Goal: Task Accomplishment & Management: Use online tool/utility

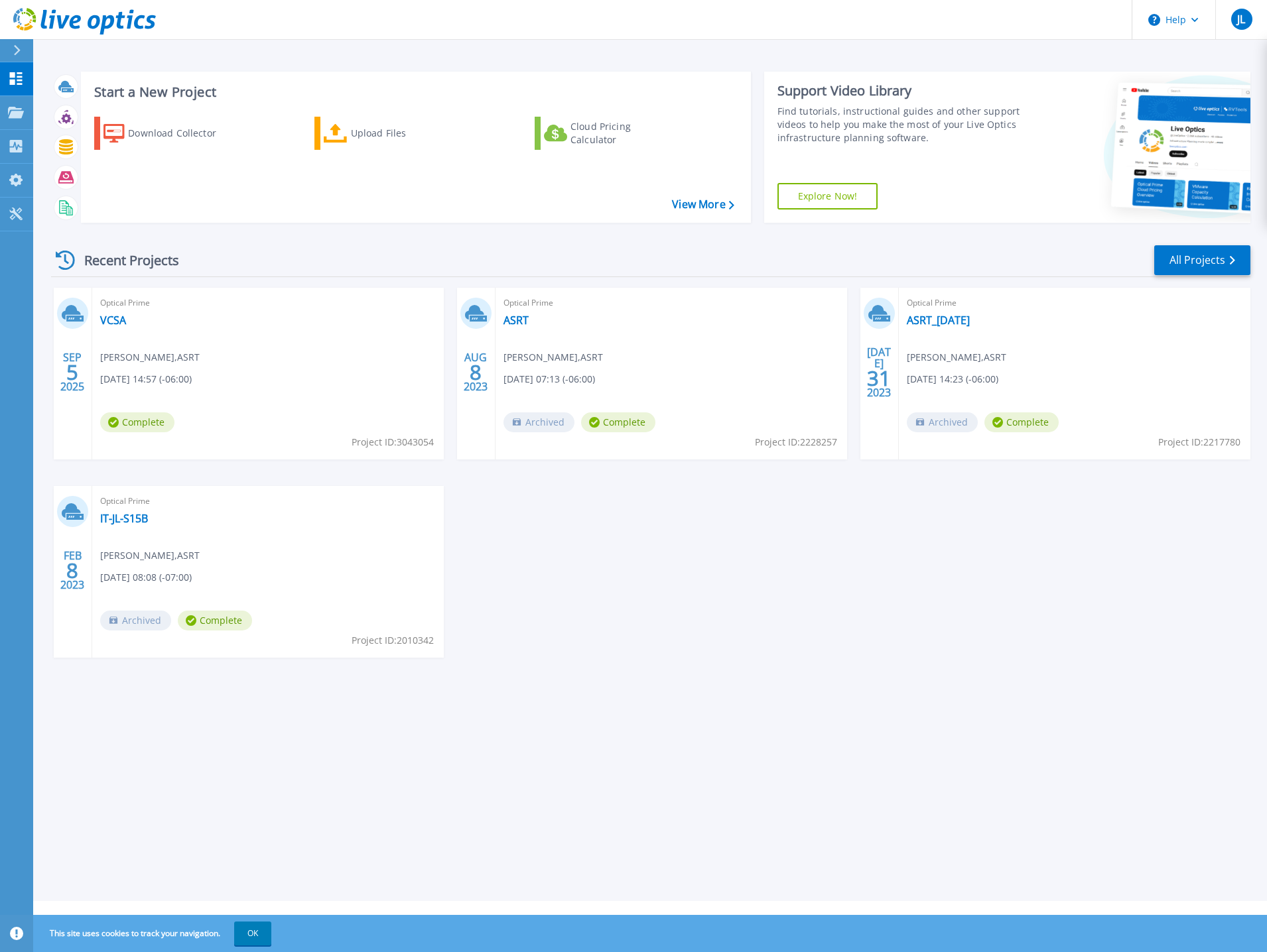
click at [163, 353] on span "Jason Lister , ASRT" at bounding box center [149, 357] width 100 height 15
click at [108, 321] on link "VCSA" at bounding box center [112, 320] width 26 height 14
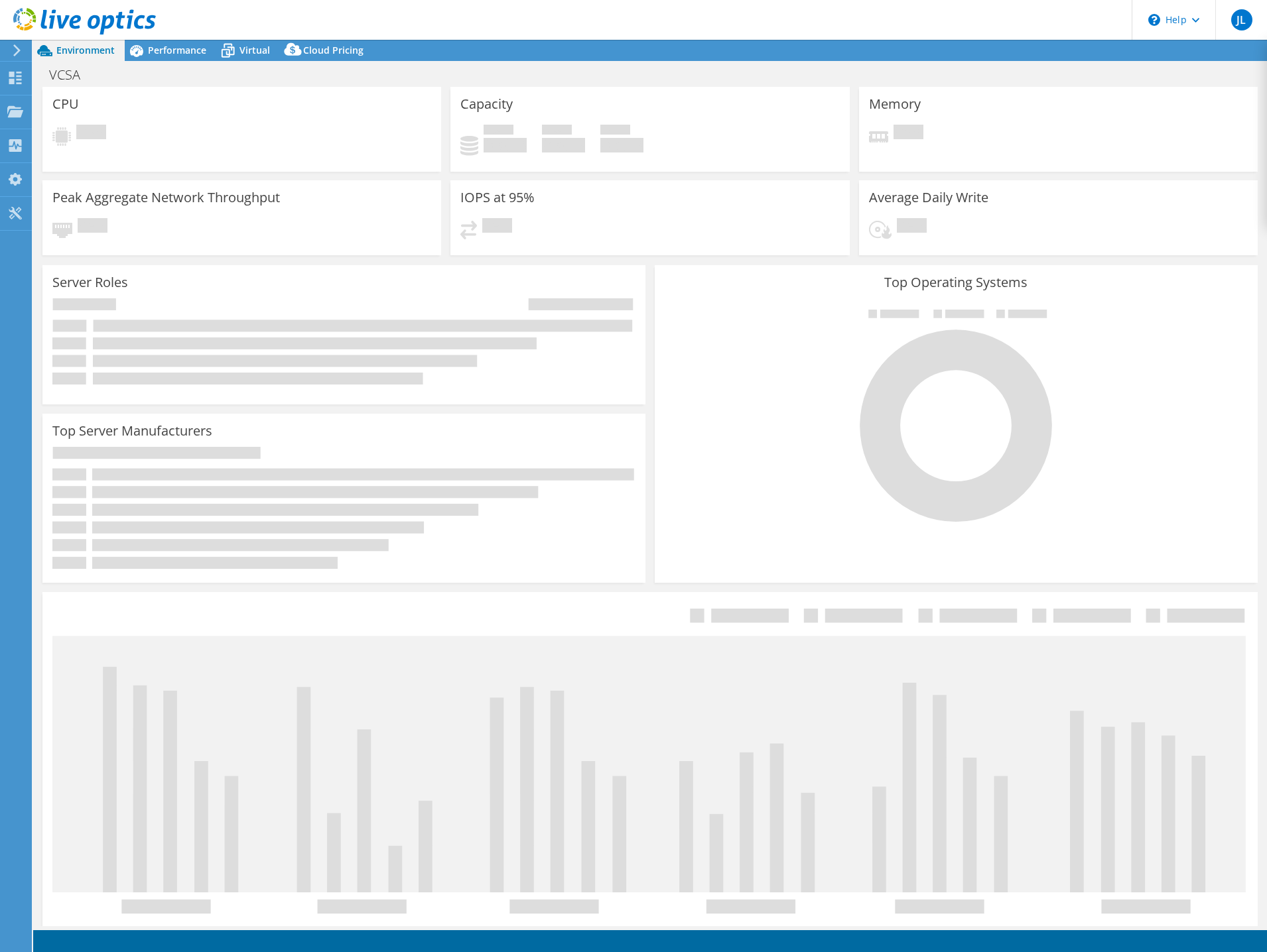
select select "USD"
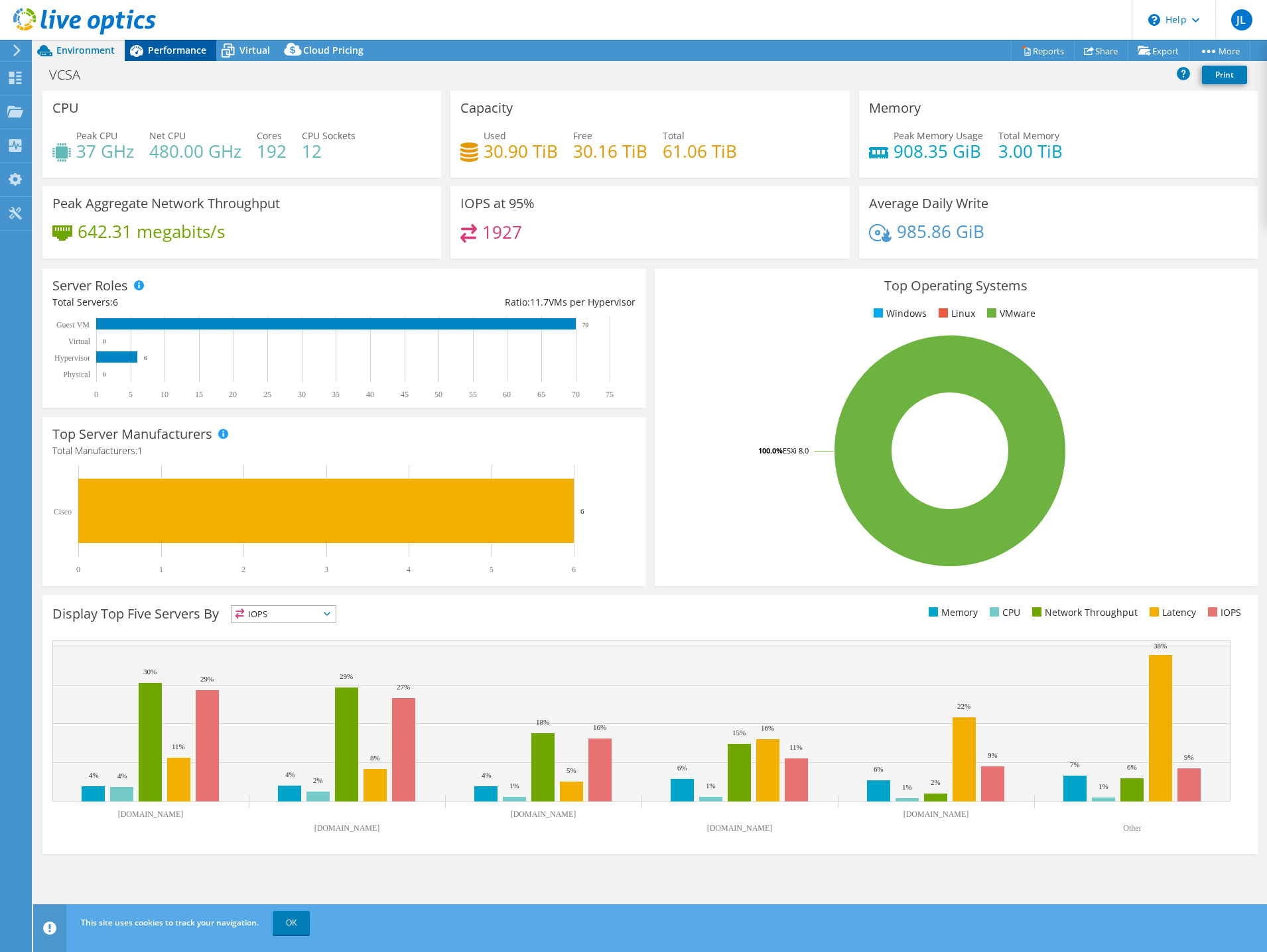
click at [155, 50] on span "Performance" at bounding box center [177, 49] width 58 height 13
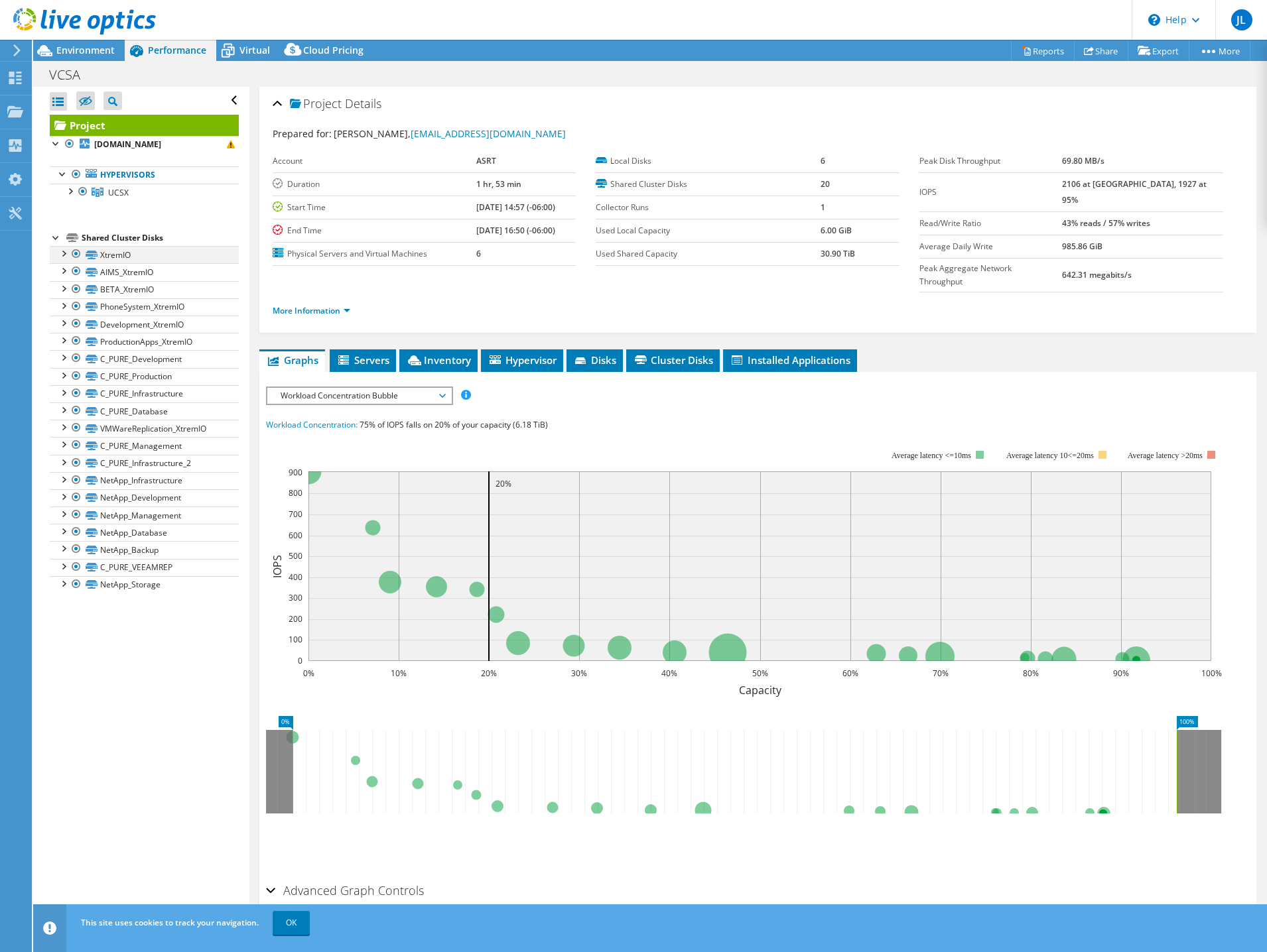
click at [64, 253] on div at bounding box center [63, 253] width 14 height 14
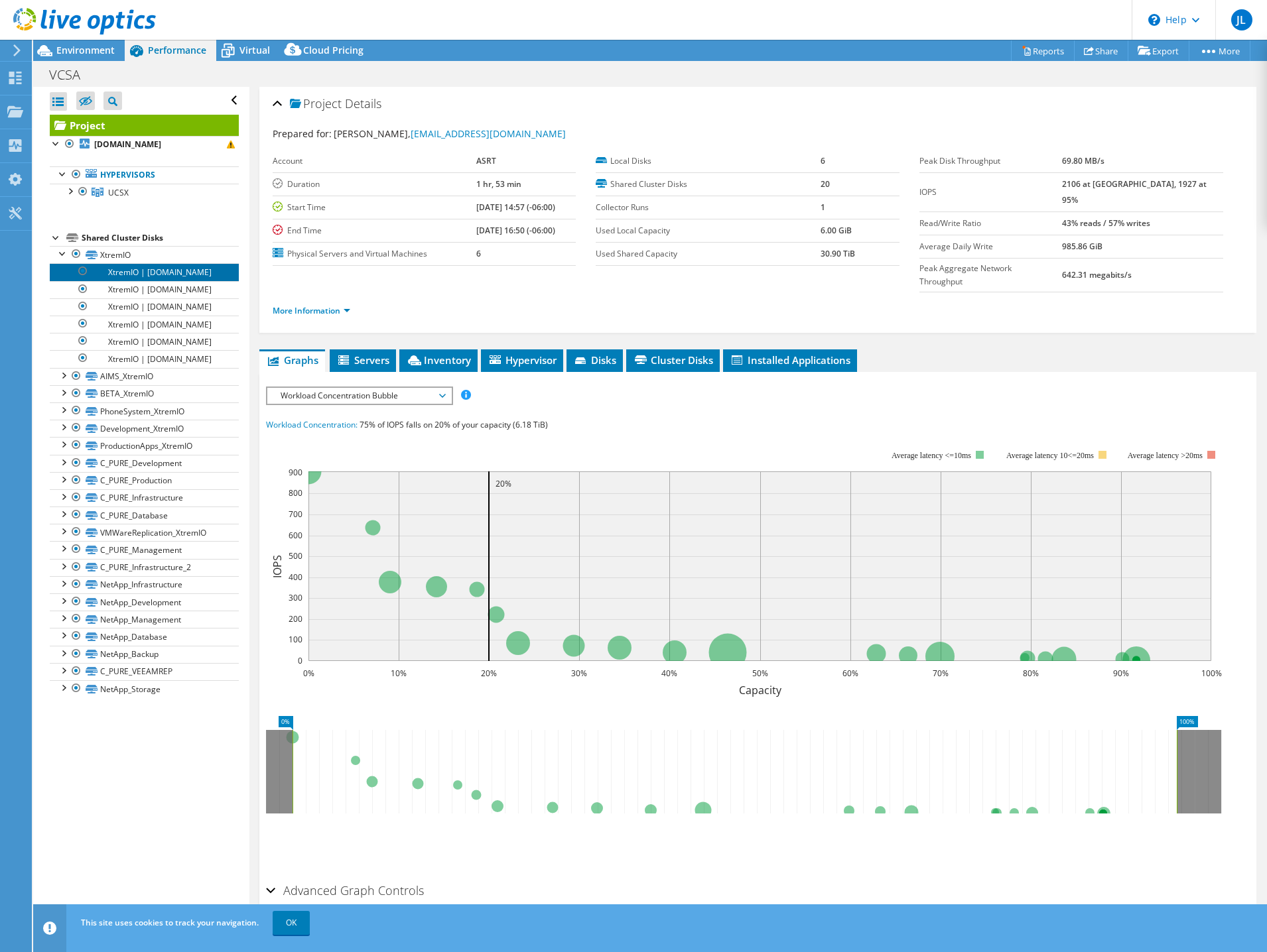
click at [149, 279] on link "XtremIO | [DOMAIN_NAME]" at bounding box center [143, 272] width 189 height 17
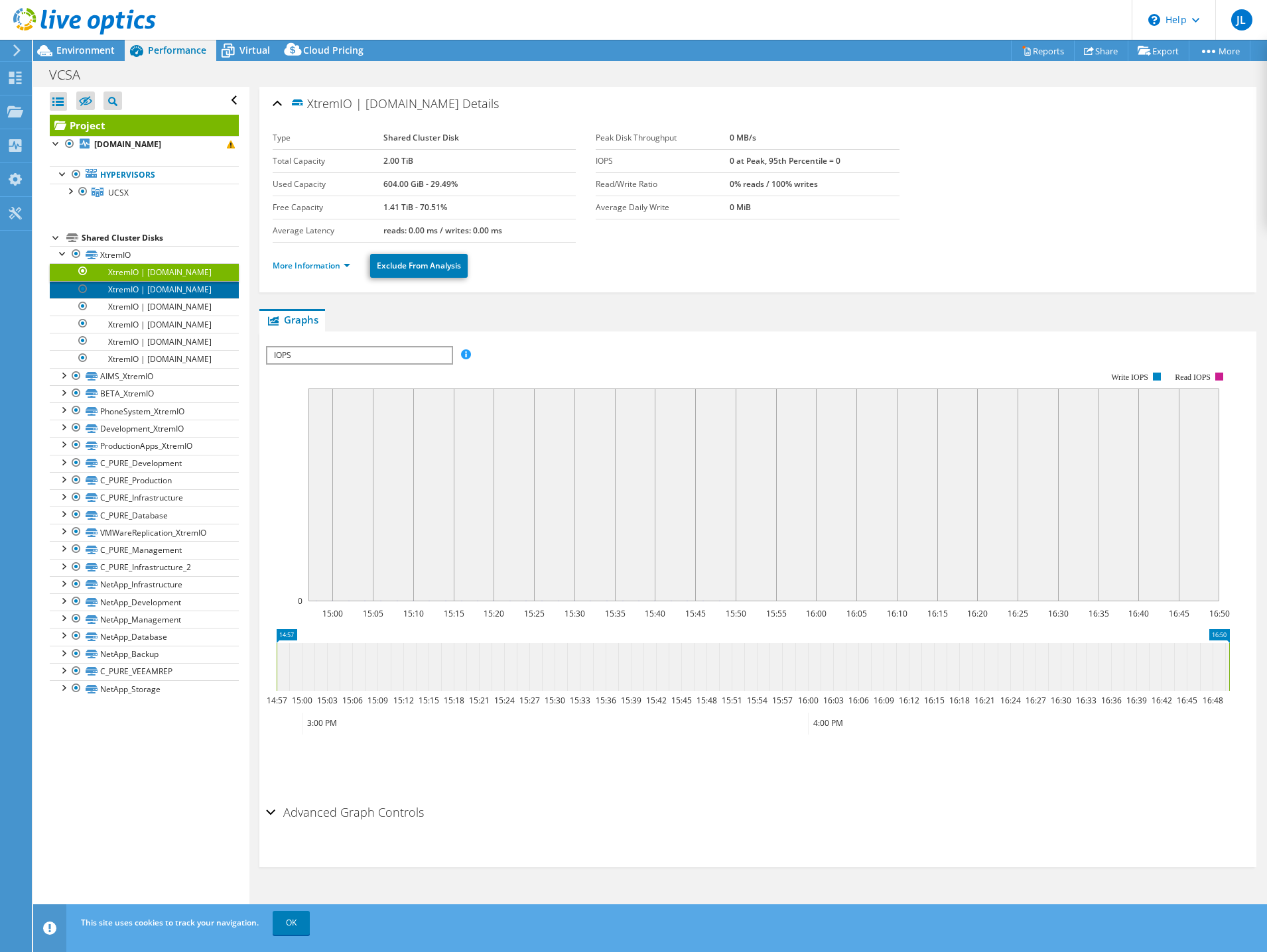
click at [153, 298] on link "XtremIO | [DOMAIN_NAME]" at bounding box center [143, 290] width 189 height 17
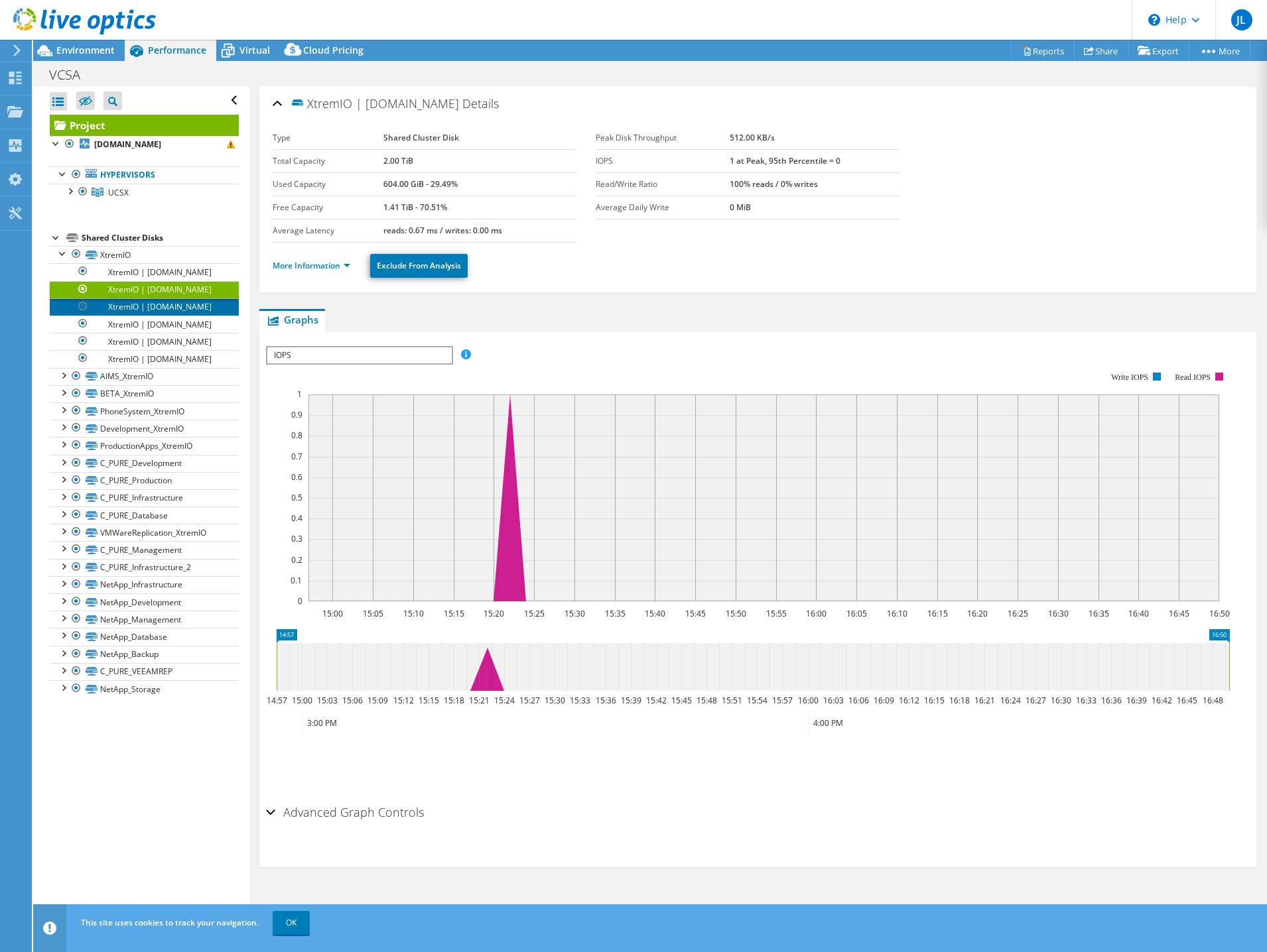
click at [155, 315] on link "XtremIO | [DOMAIN_NAME]" at bounding box center [143, 307] width 189 height 17
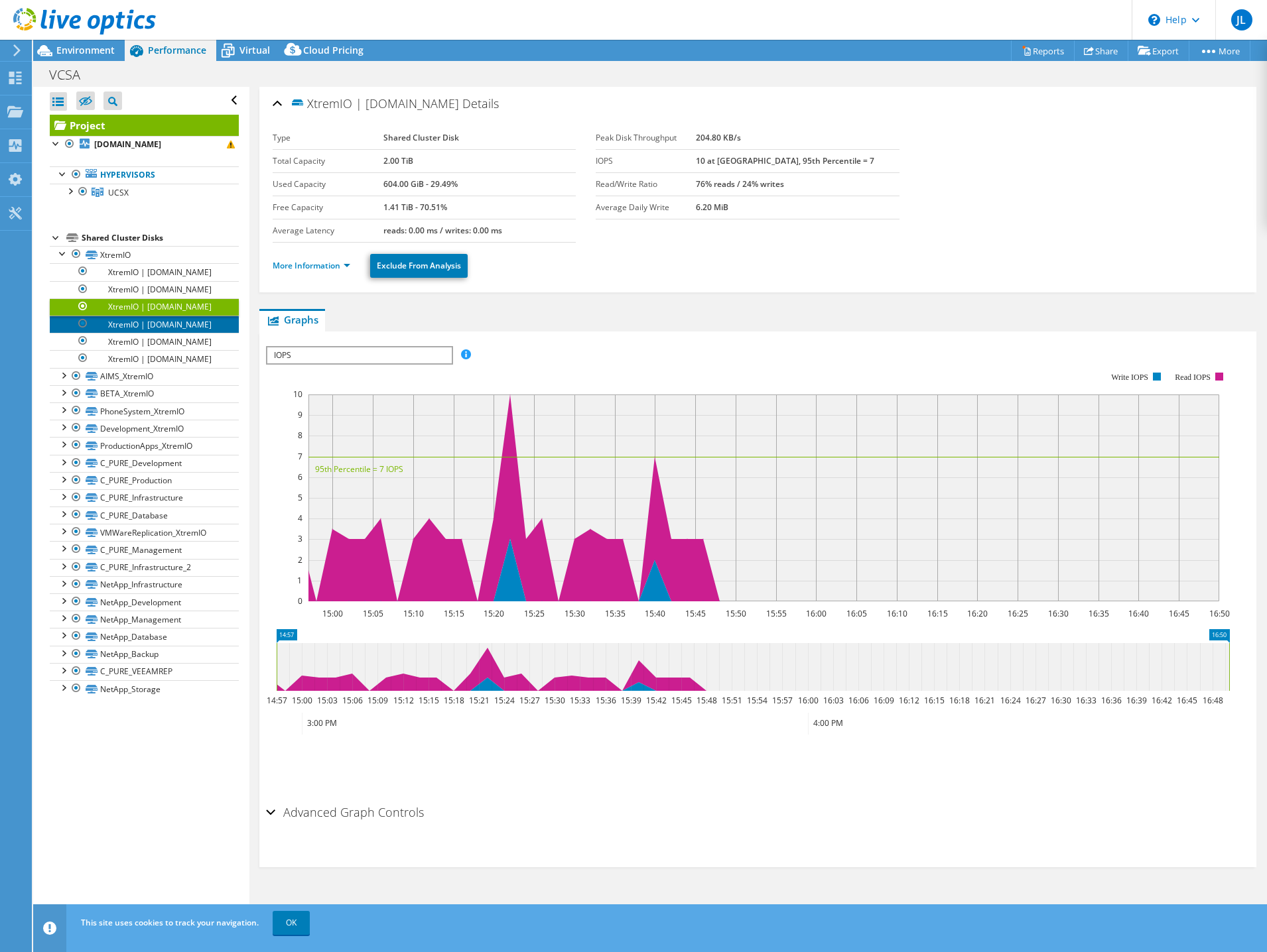
click at [158, 333] on link "XtremIO | [DOMAIN_NAME]" at bounding box center [143, 324] width 189 height 17
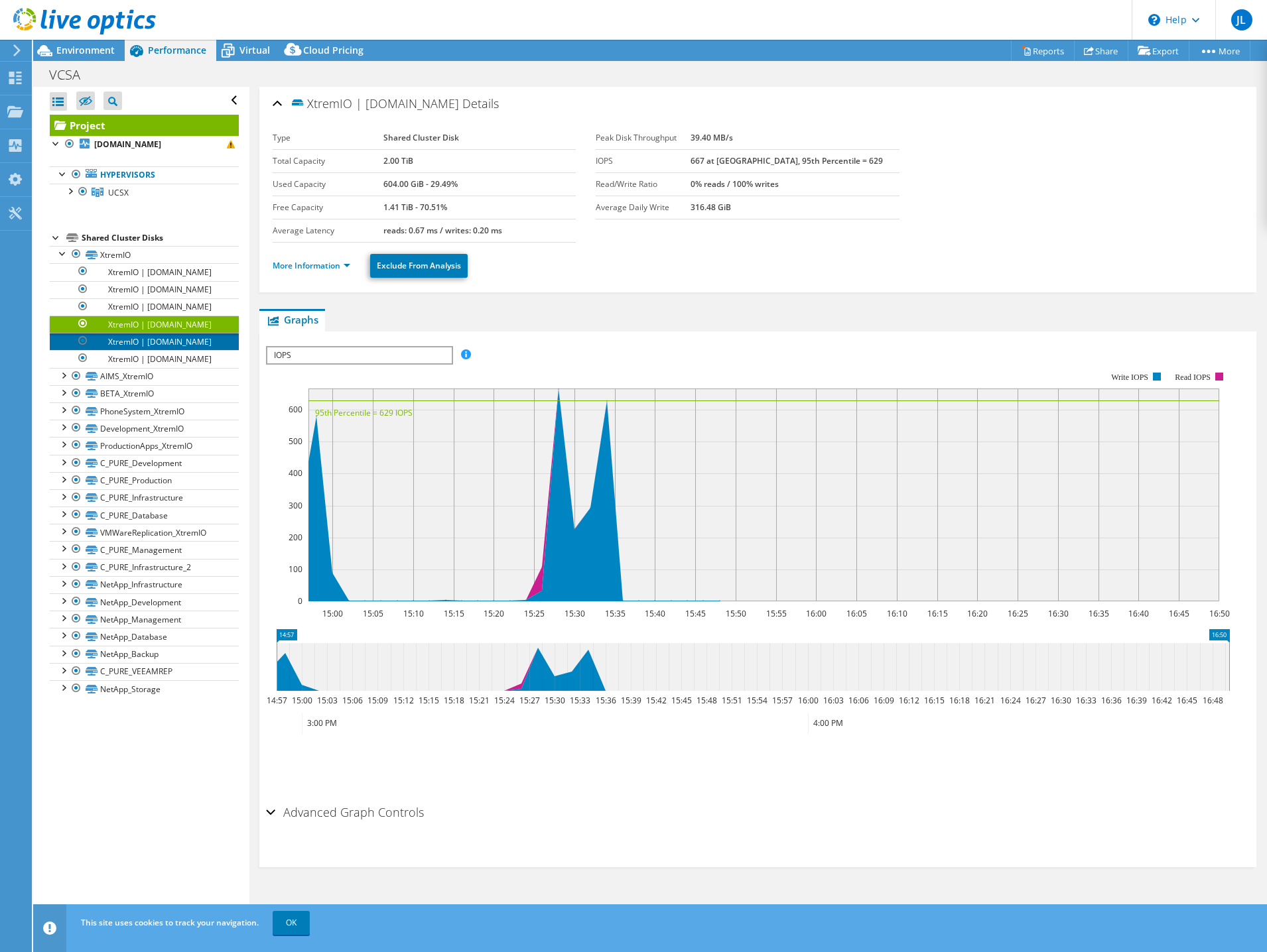
click at [162, 350] on link "XtremIO | [DOMAIN_NAME]" at bounding box center [143, 342] width 189 height 17
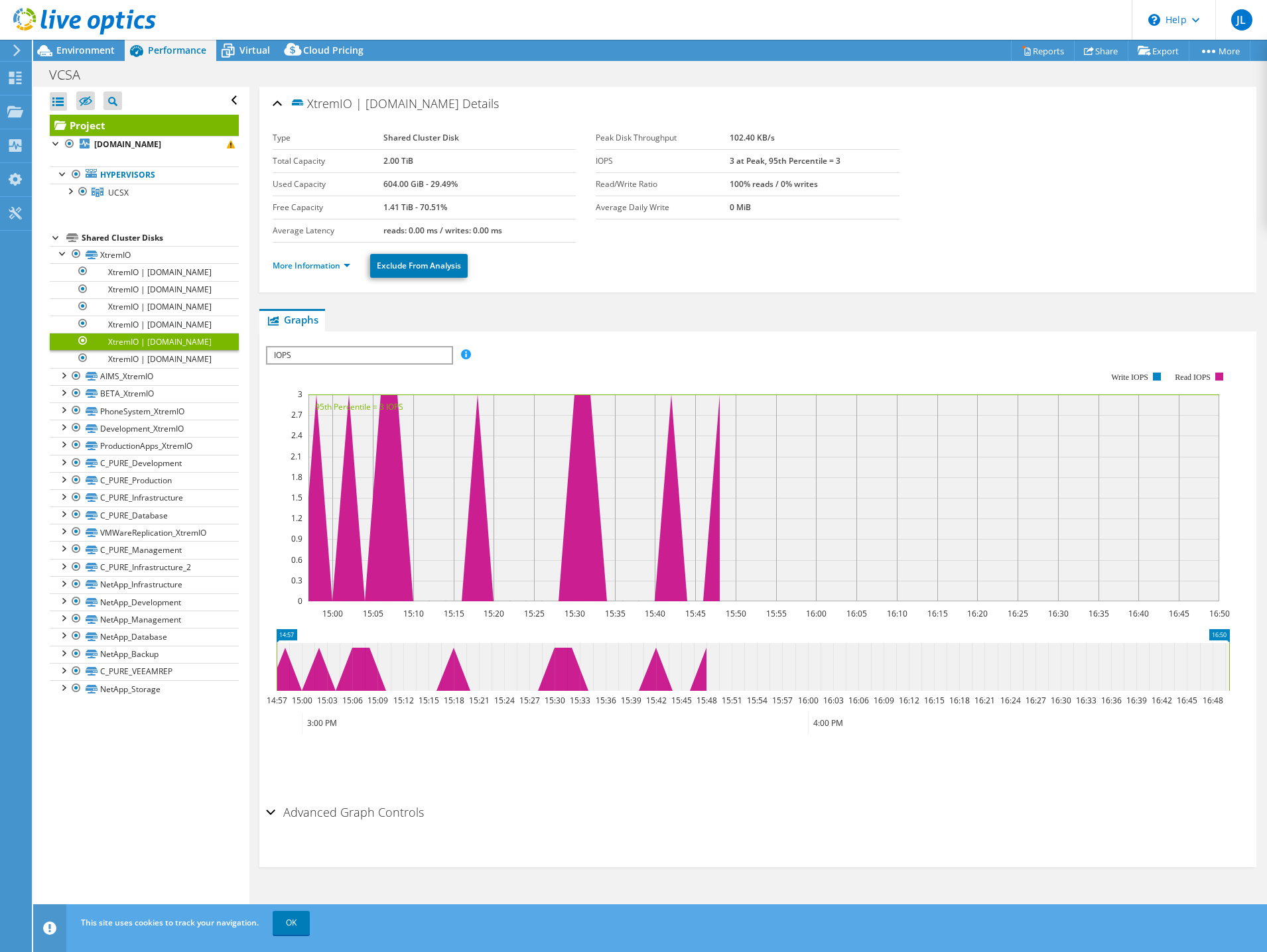
click at [162, 350] on link "XtremIO | [DOMAIN_NAME]" at bounding box center [143, 342] width 189 height 17
click at [162, 368] on link "XtremIO | [DOMAIN_NAME]" at bounding box center [143, 359] width 189 height 17
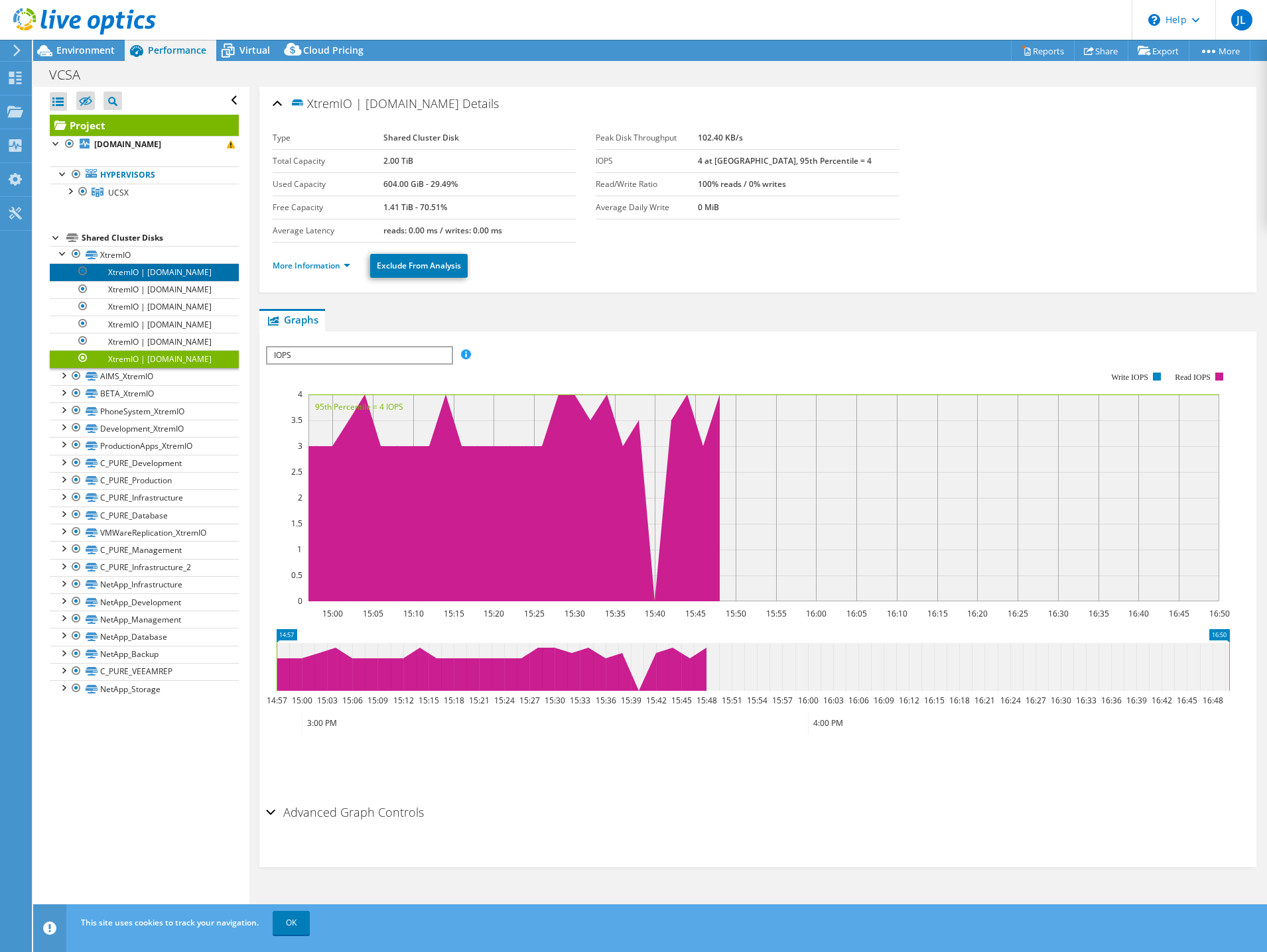
click at [146, 271] on link "XtremIO | [DOMAIN_NAME]" at bounding box center [143, 272] width 189 height 17
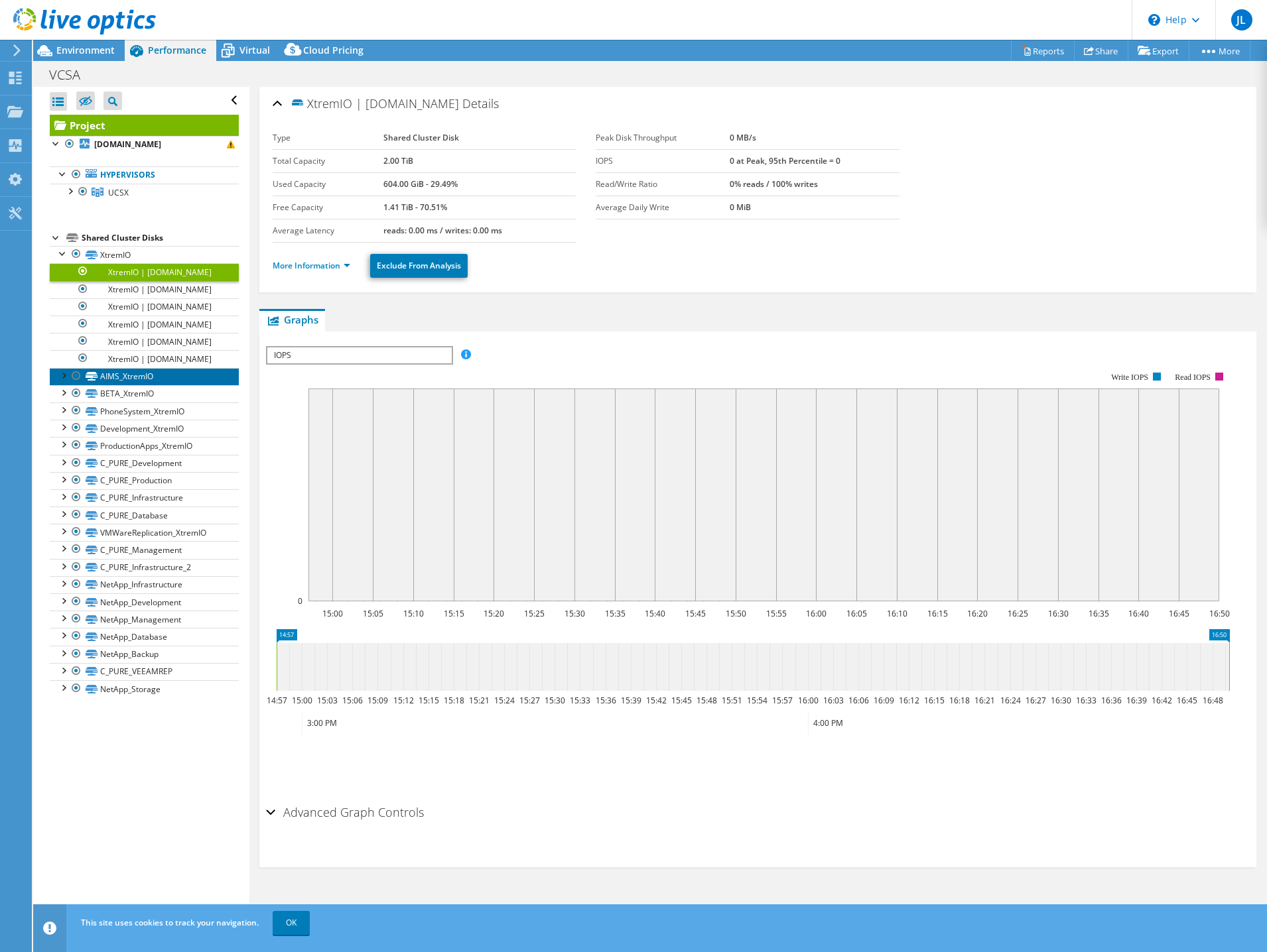
click at [206, 385] on link "AIMS_XtremIO" at bounding box center [143, 376] width 189 height 17
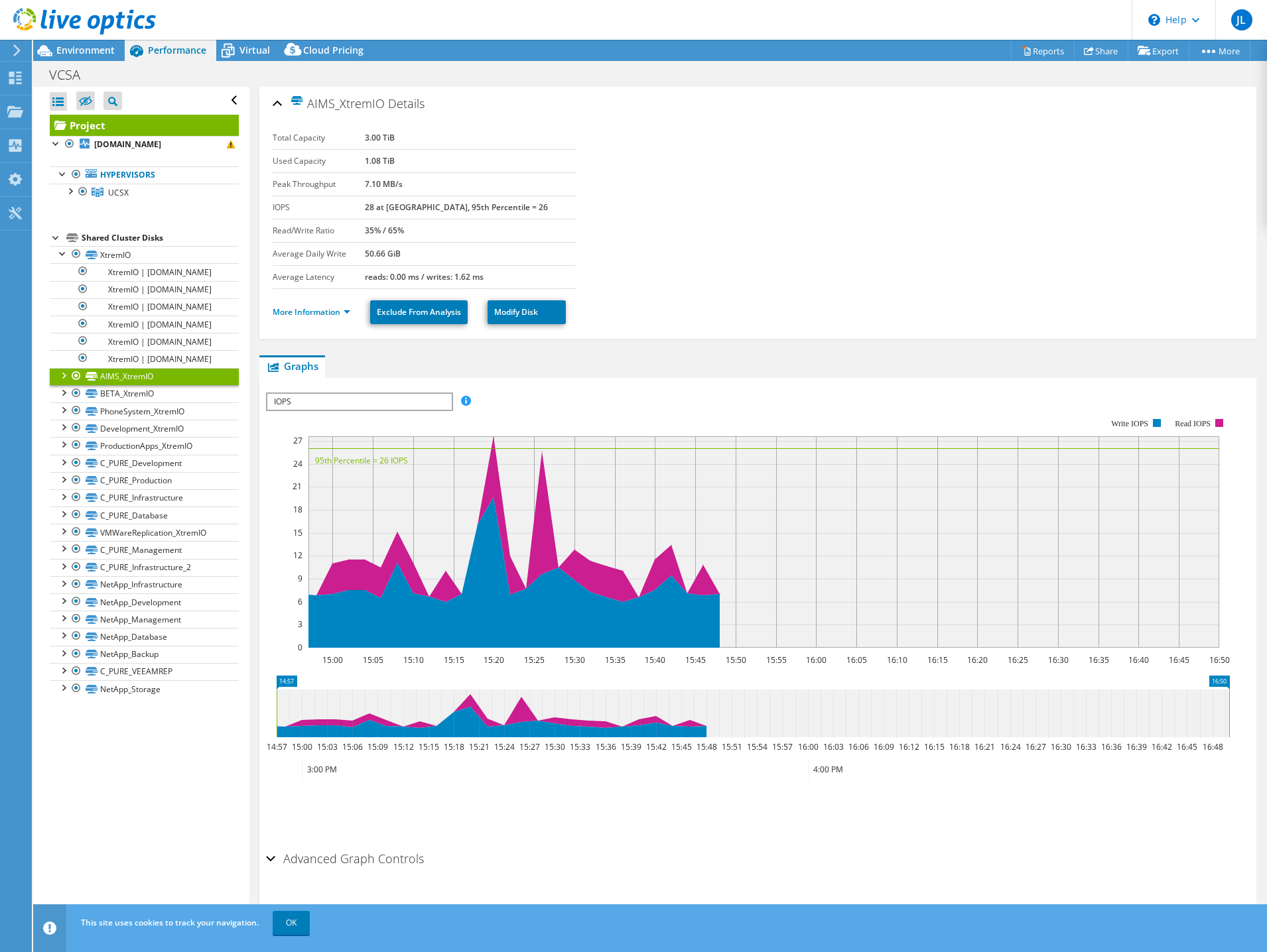
click at [62, 381] on div at bounding box center [63, 374] width 14 height 14
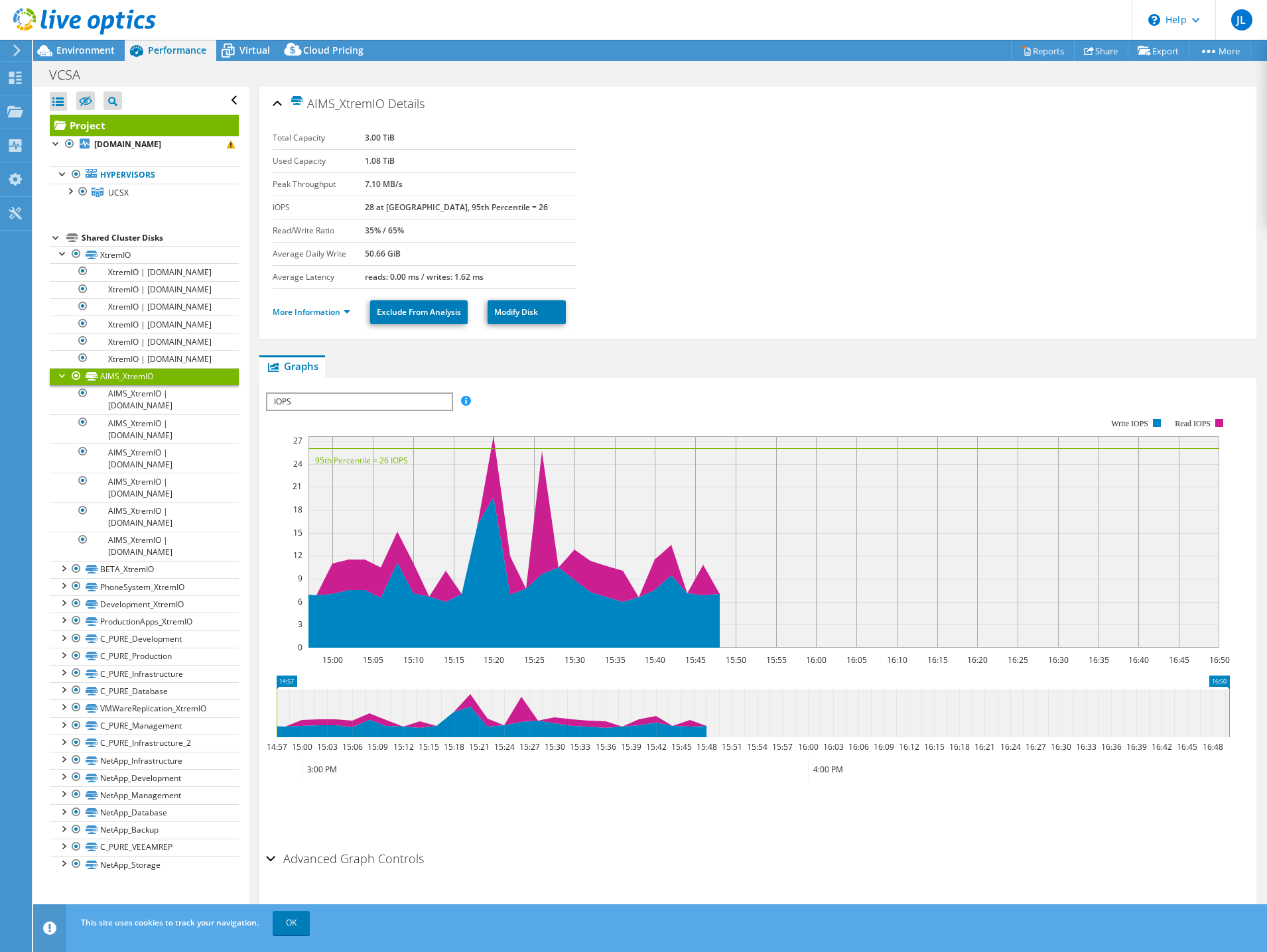
click at [62, 381] on div at bounding box center [63, 374] width 14 height 14
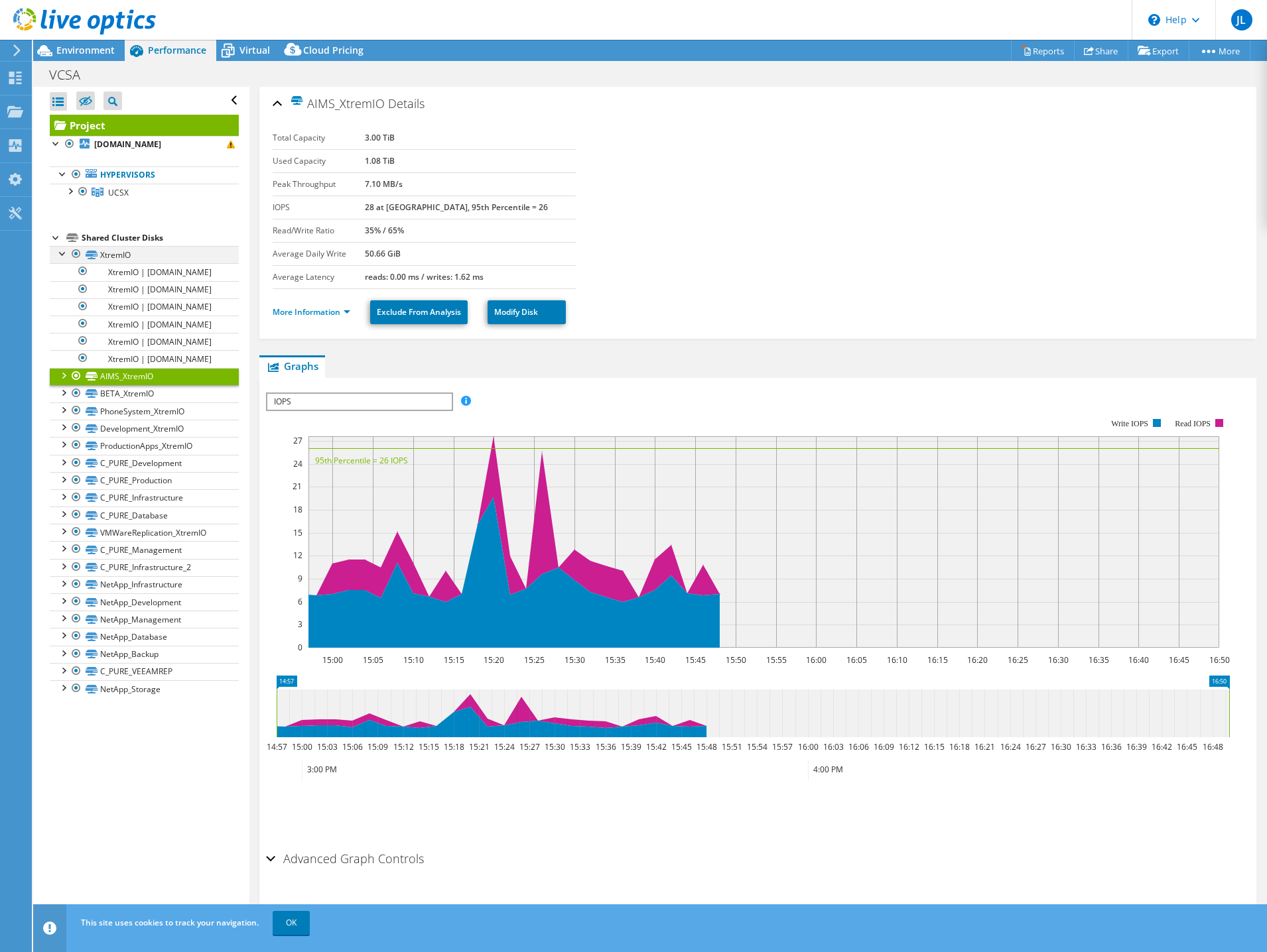
click at [66, 253] on div at bounding box center [63, 253] width 14 height 14
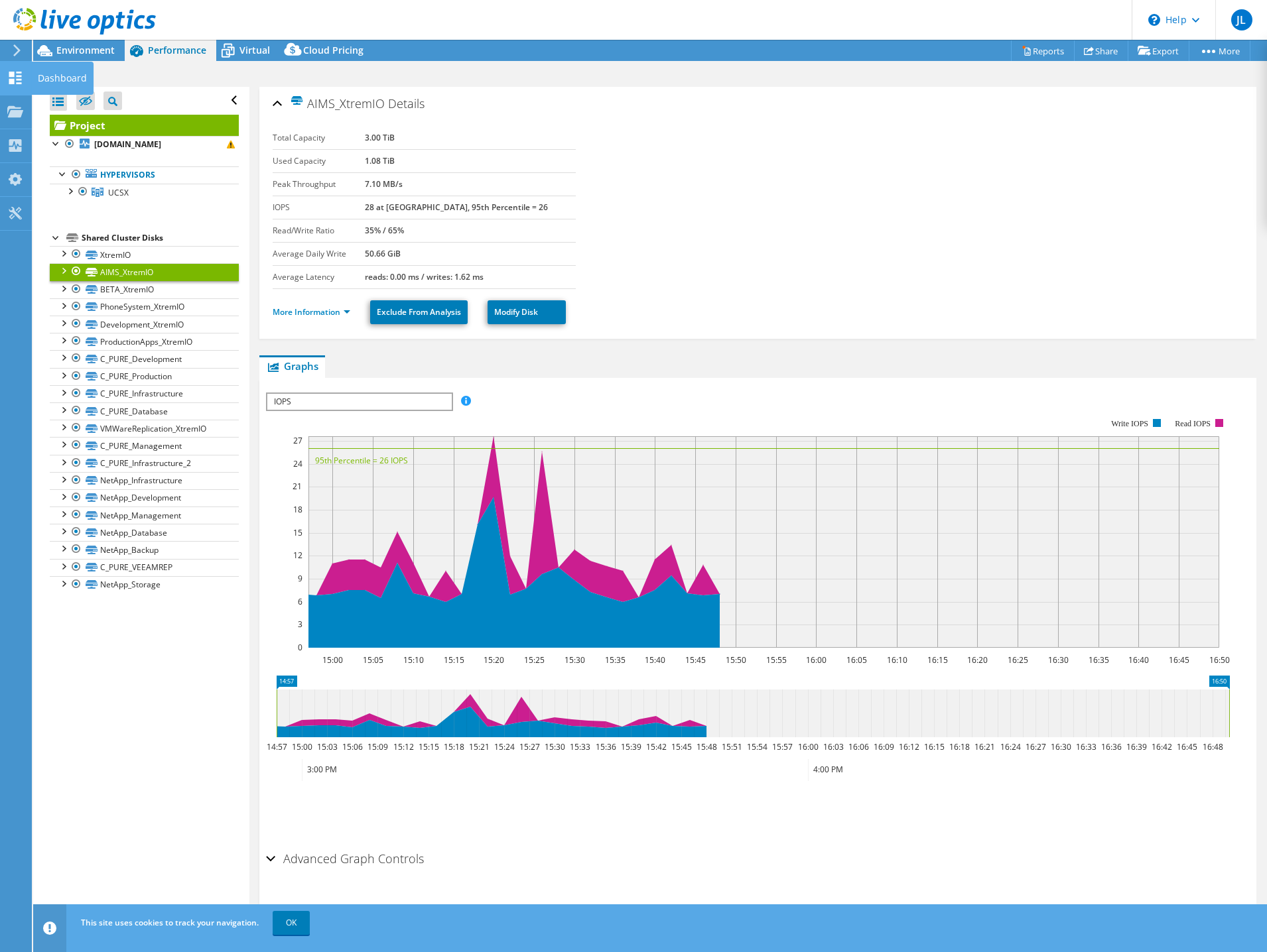
click at [10, 76] on use at bounding box center [15, 77] width 13 height 13
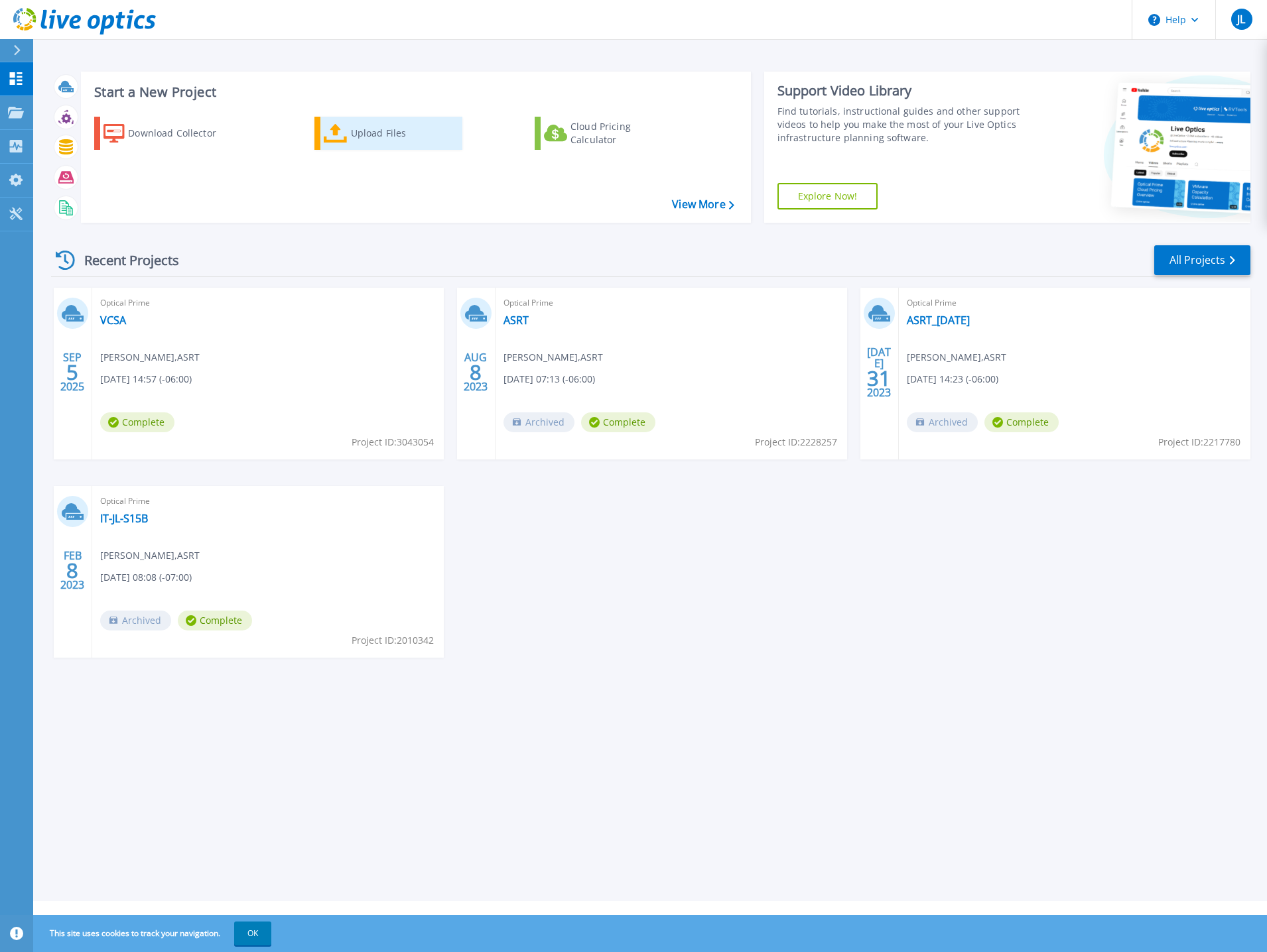
click at [361, 148] on link "Upload Files" at bounding box center [388, 134] width 148 height 33
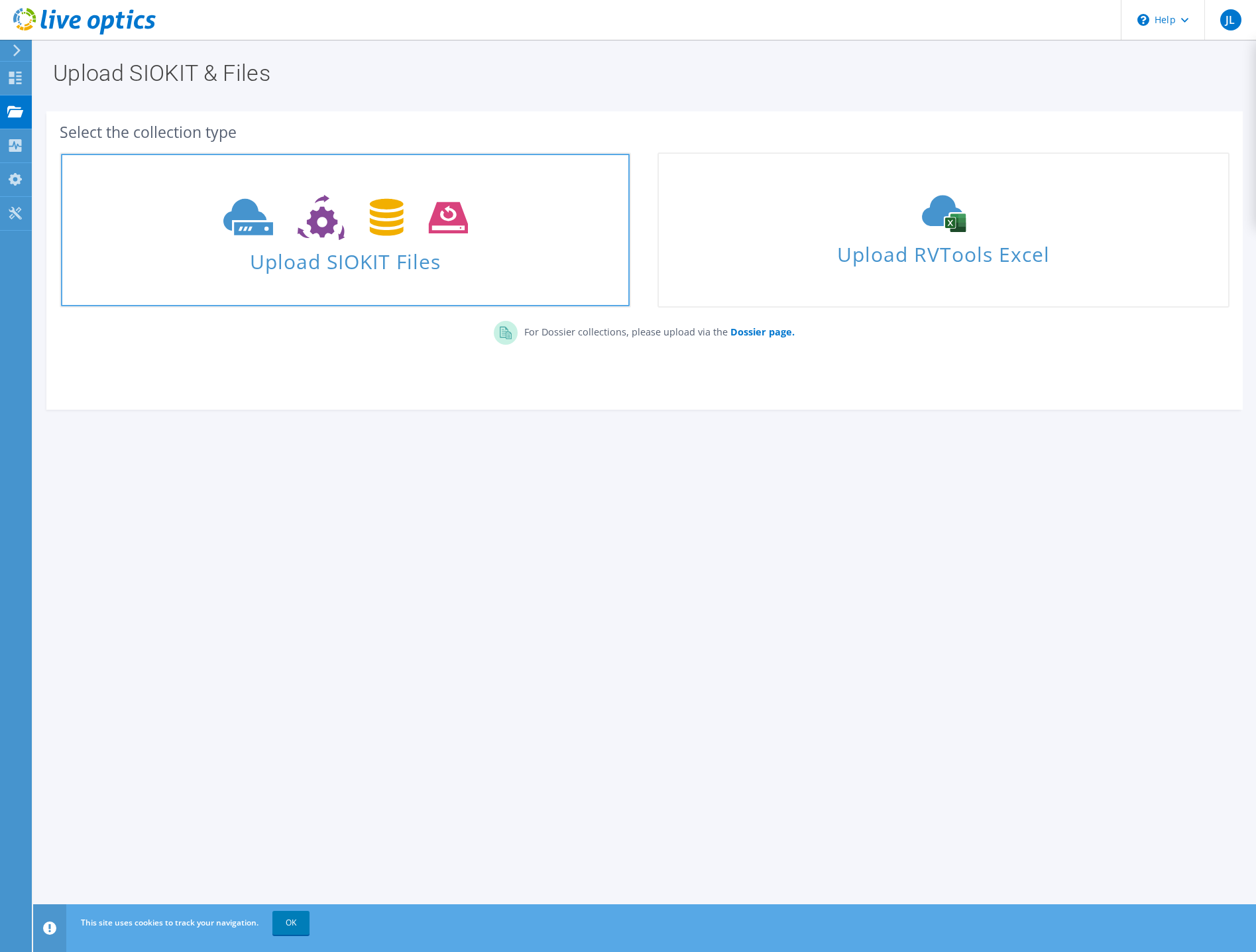
click at [370, 272] on span "Upload SIOKIT Files" at bounding box center [345, 256] width 569 height 28
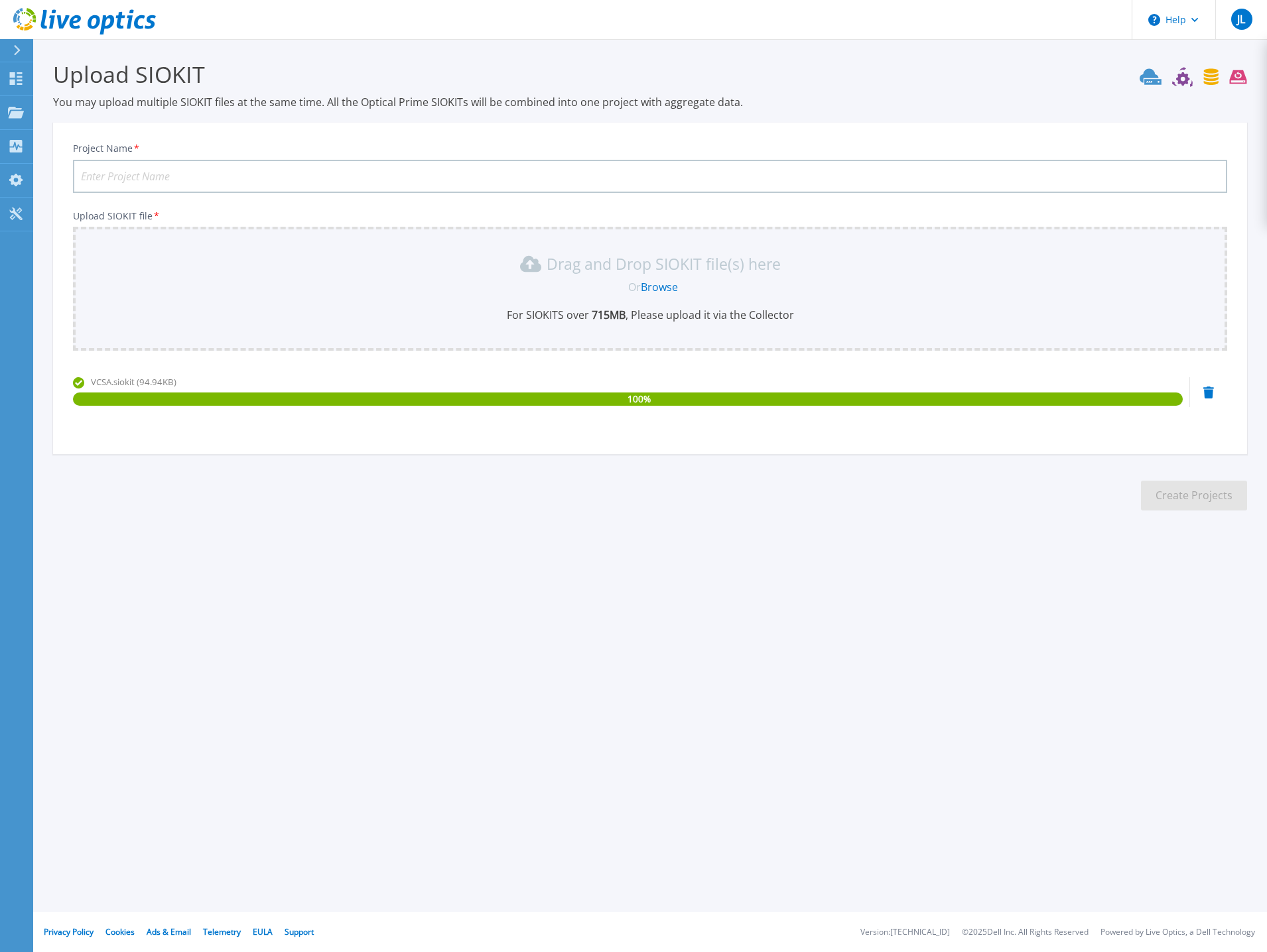
click at [317, 171] on input "Project Name *" at bounding box center [649, 176] width 1154 height 33
click at [182, 174] on input "ASRT" at bounding box center [649, 176] width 1154 height 33
type input "ASRT"
click at [1184, 498] on button "Create Projects" at bounding box center [1194, 495] width 106 height 30
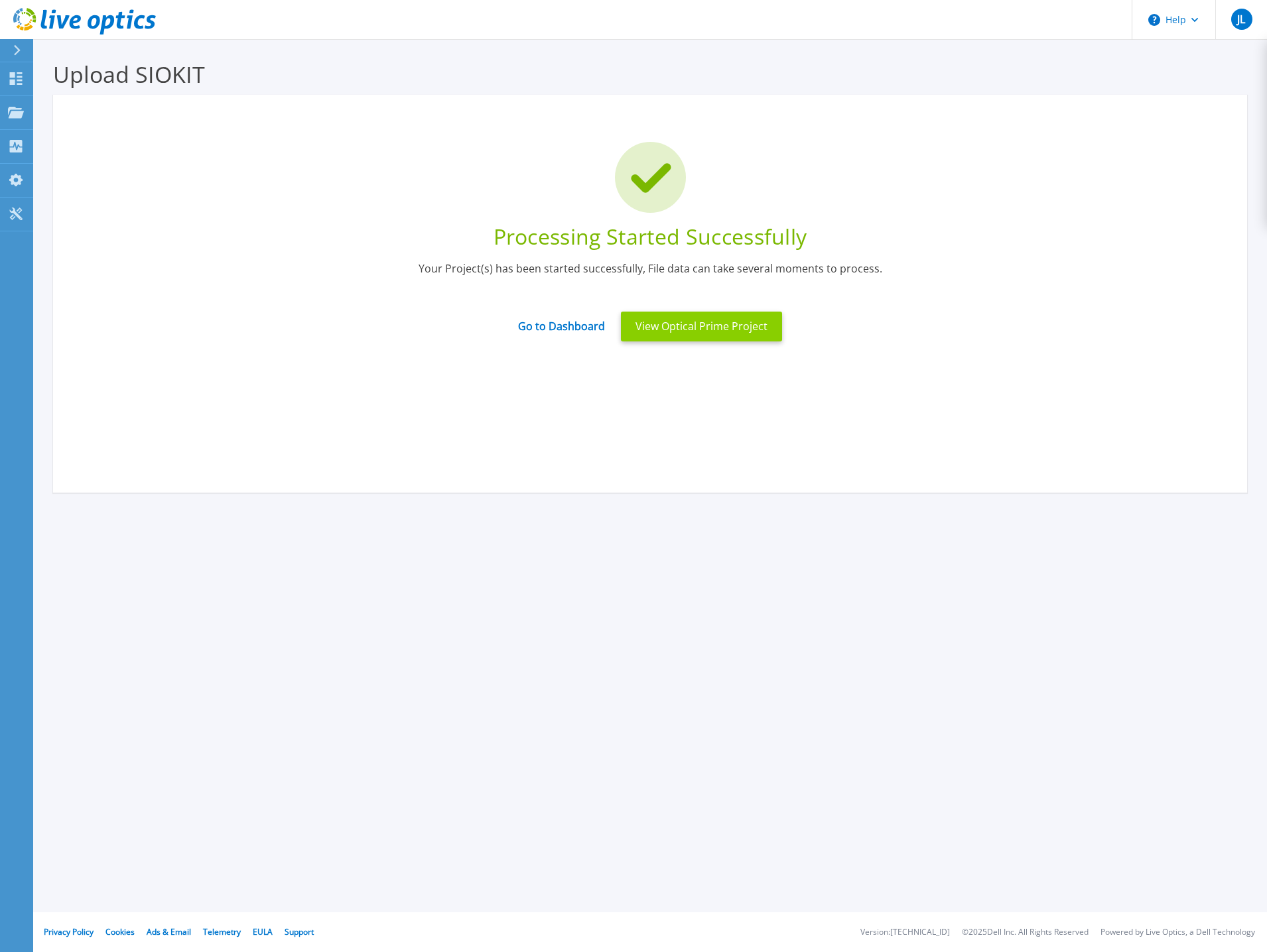
click at [682, 332] on button "View Optical Prime Project" at bounding box center [701, 326] width 162 height 30
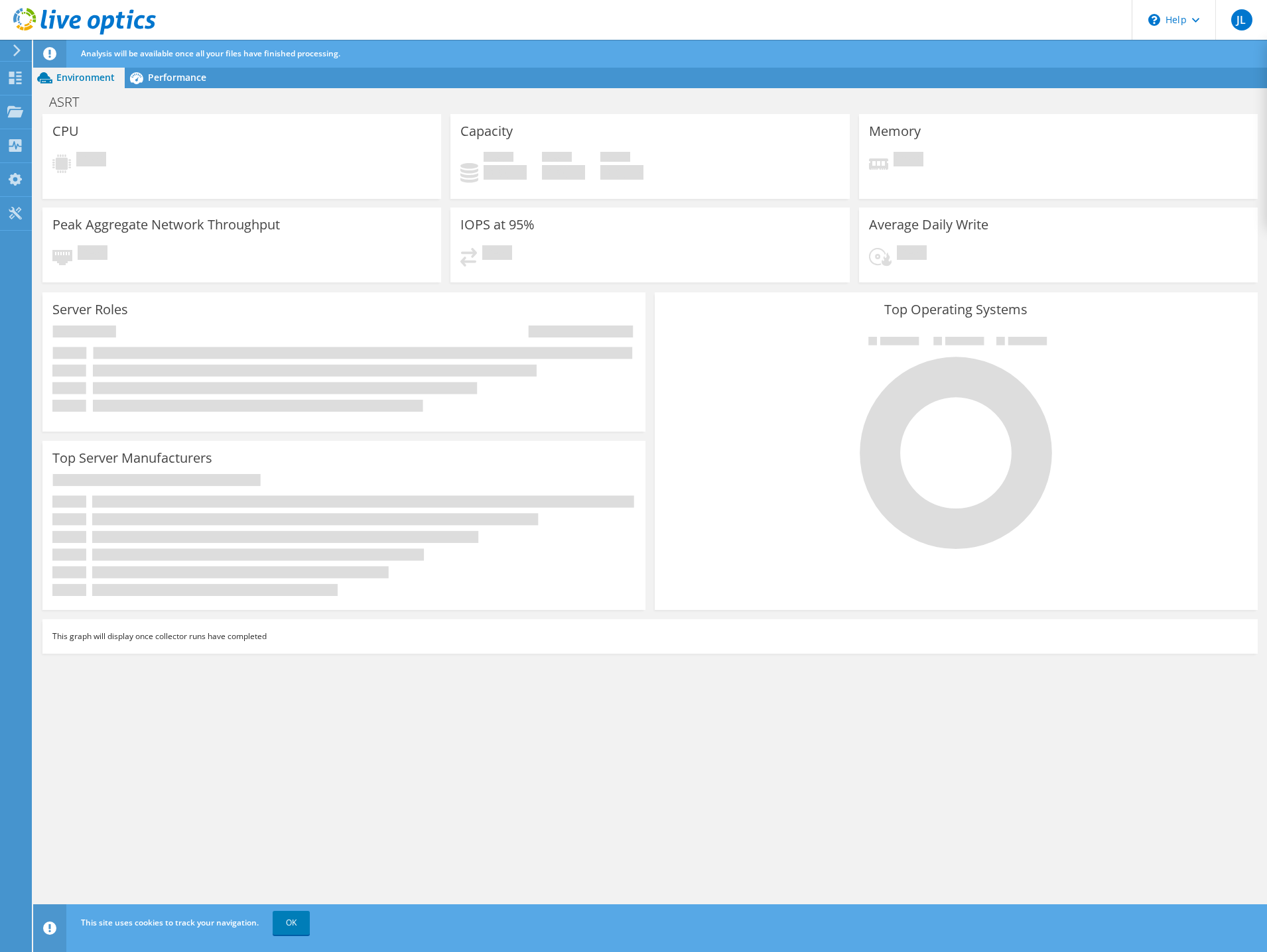
click at [437, 46] on div "Analysis will be available once all your files have finished processing." at bounding box center [674, 53] width 1193 height 28
click at [282, 923] on link "OK" at bounding box center [291, 922] width 37 height 24
